Goal: Task Accomplishment & Management: Manage account settings

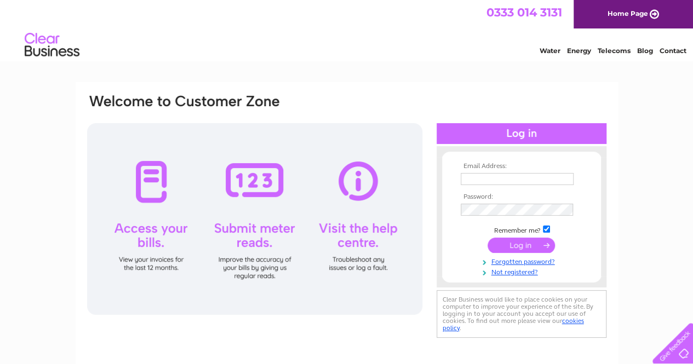
click at [543, 178] on input "text" at bounding box center [516, 179] width 113 height 12
type input "filiz_ince@yahoo.com"
click at [487, 239] on input "submit" at bounding box center [520, 246] width 67 height 15
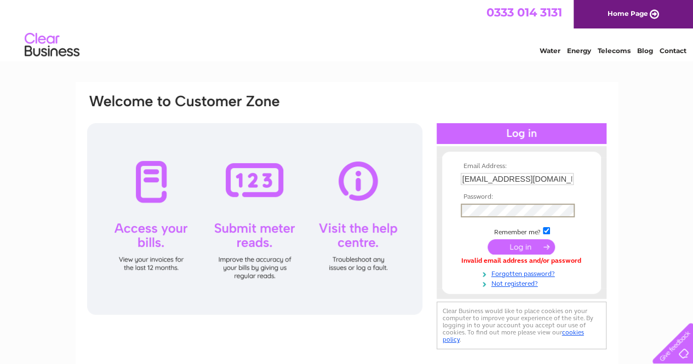
click at [487, 239] on input "submit" at bounding box center [520, 246] width 67 height 15
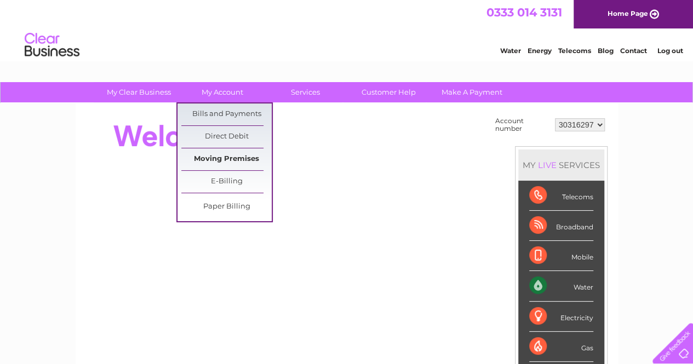
click at [221, 160] on link "Moving Premises" at bounding box center [226, 159] width 90 height 22
